Goal: Find specific page/section: Find specific page/section

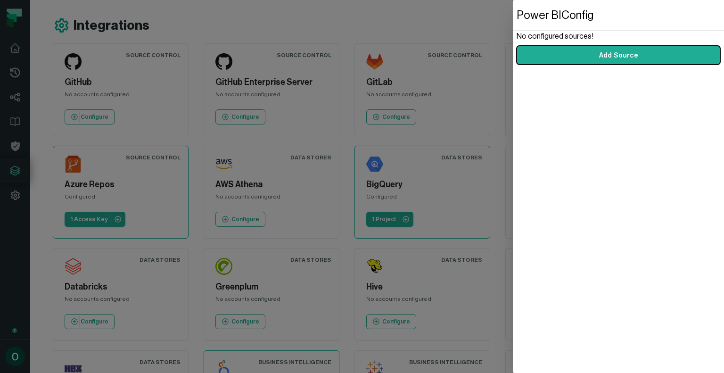
click at [306, 112] on dialog "Power BI Config No configured sources! Add Source" at bounding box center [618, 186] width 211 height 373
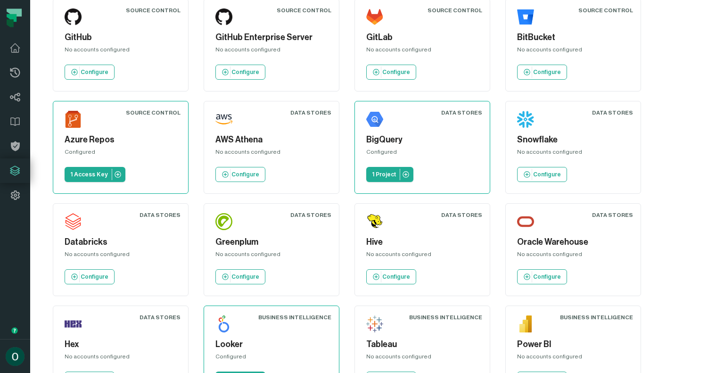
scroll to position [45, 0]
click at [14, 67] on icon at bounding box center [14, 72] width 11 height 11
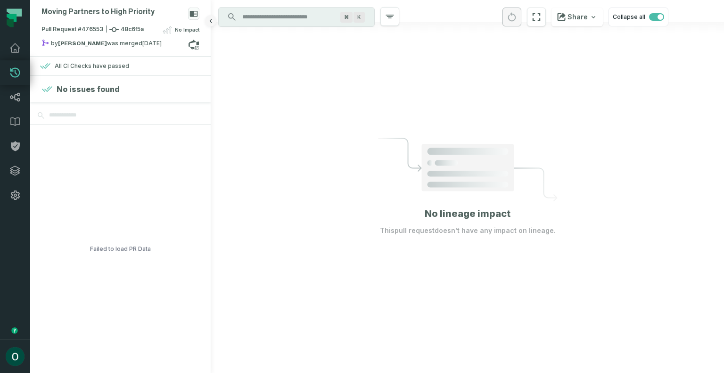
click at [211, 18] on icon "button" at bounding box center [211, 21] width 6 height 6
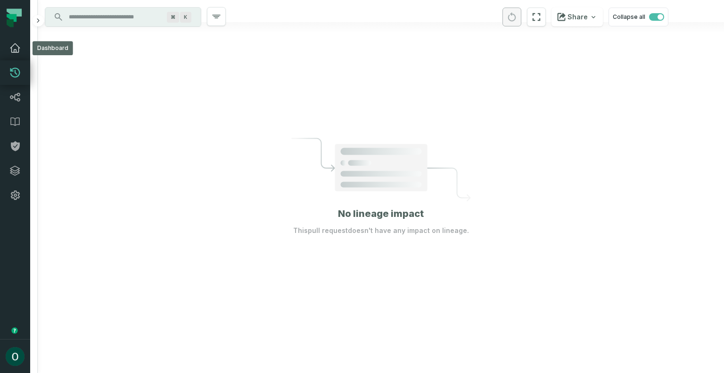
click at [17, 47] on icon at bounding box center [14, 47] width 11 height 11
